Goal: Information Seeking & Learning: Check status

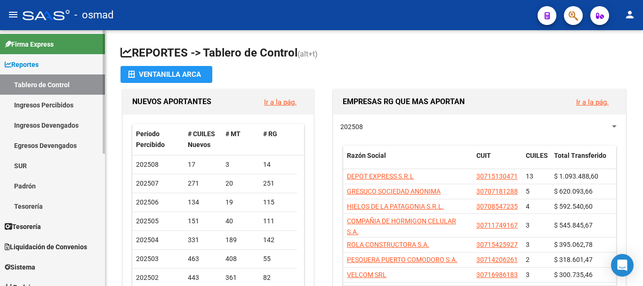
click at [48, 100] on link "Ingresos Percibidos" at bounding box center [52, 105] width 105 height 20
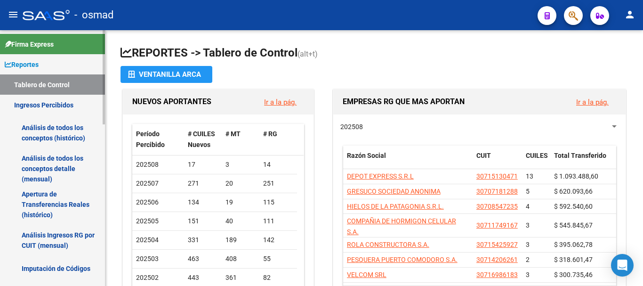
click at [59, 162] on link "Análisis de todos los conceptos detalle (mensual)" at bounding box center [52, 169] width 105 height 36
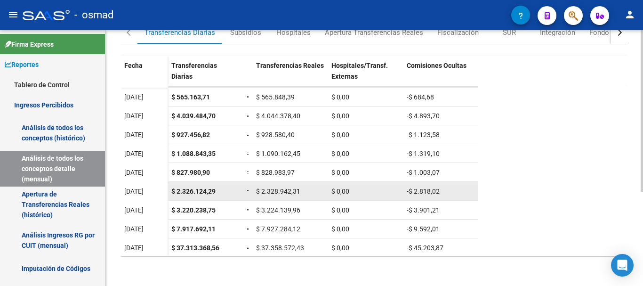
scroll to position [14, 0]
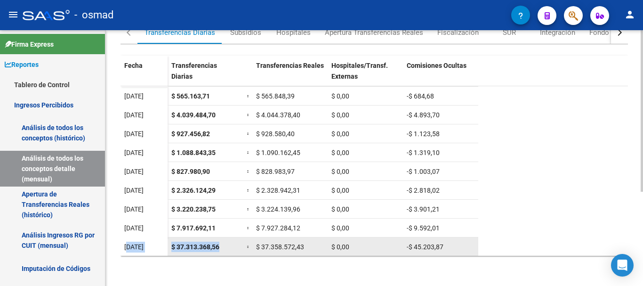
drag, startPoint x: 128, startPoint y: 249, endPoint x: 248, endPoint y: 253, distance: 119.1
click at [248, 253] on datatable-body-row "[DATE] $ 37.313.368,56 = $ 37.358.572,43 $ 0,00 -$ 45.203,87" at bounding box center [299, 246] width 358 height 19
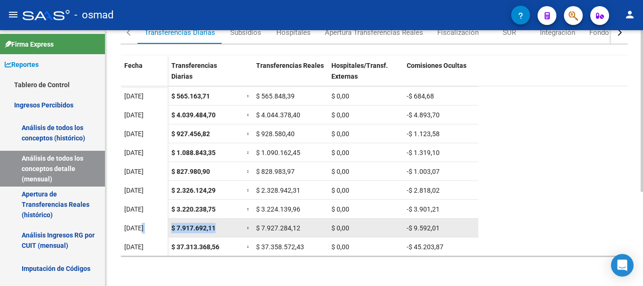
drag, startPoint x: 143, startPoint y: 223, endPoint x: 216, endPoint y: 230, distance: 73.8
click at [216, 230] on datatable-body-row "[DATE] $ 7.917.692,11 = $ 7.927.284,12 $ 0,00 -$ 9.592,01" at bounding box center [299, 227] width 358 height 19
